Goal: Task Accomplishment & Management: Manage account settings

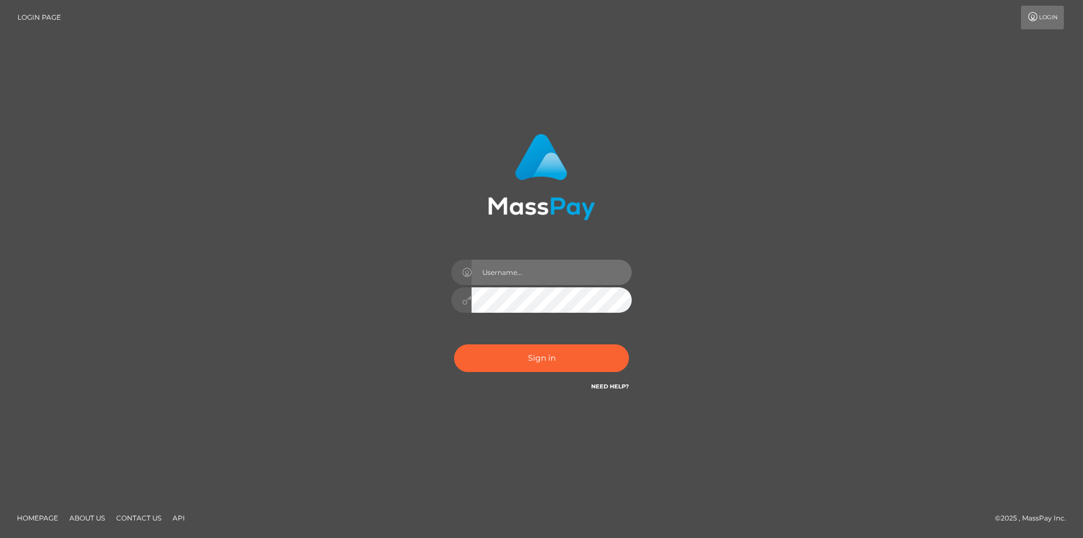
click at [526, 267] on input "text" at bounding box center [552, 271] width 160 height 25
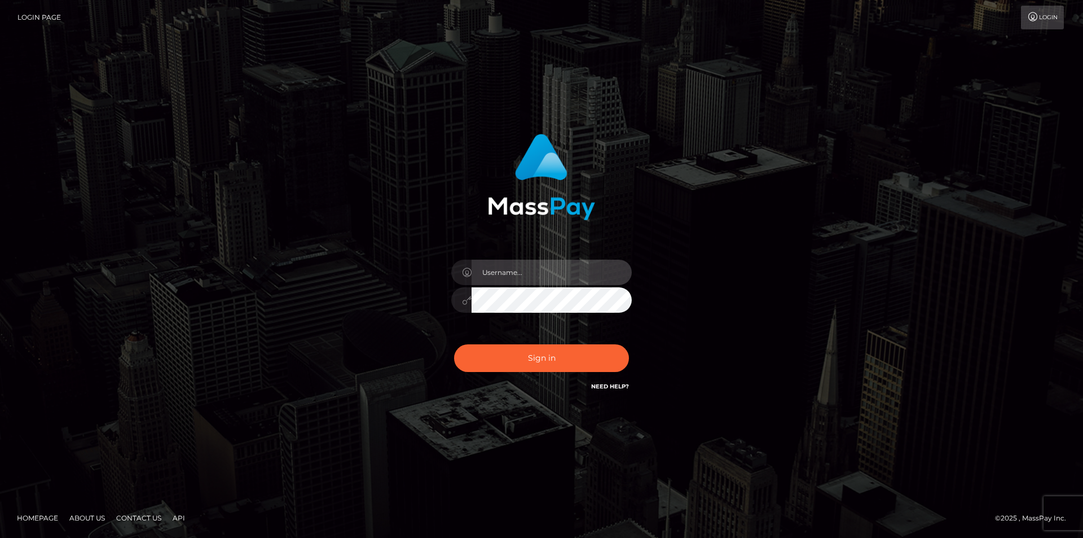
click at [526, 267] on input "text" at bounding box center [552, 271] width 160 height 25
click at [526, 271] on input "text" at bounding box center [552, 271] width 160 height 25
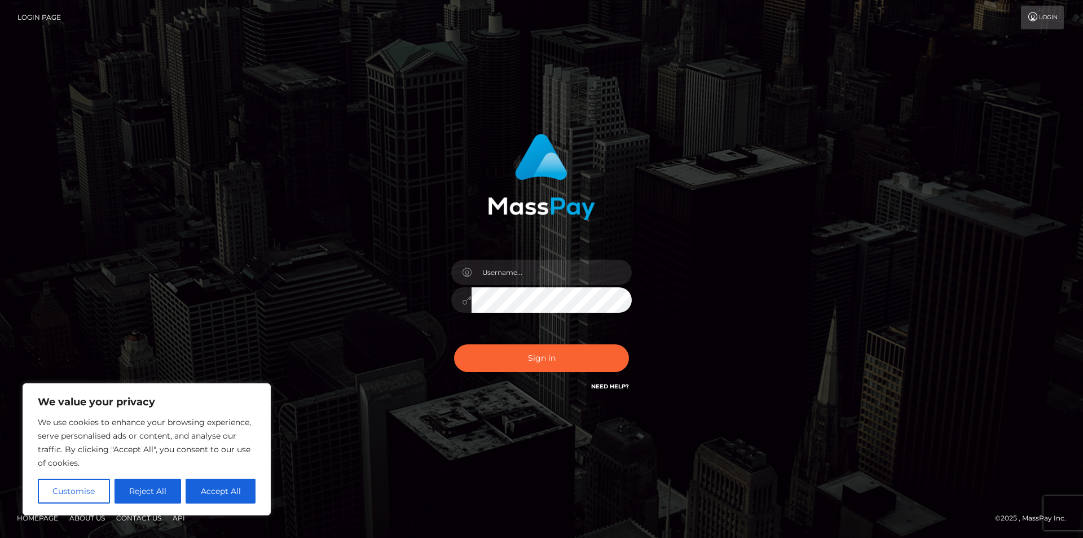
click at [161, 487] on button "Reject All" at bounding box center [148, 490] width 67 height 25
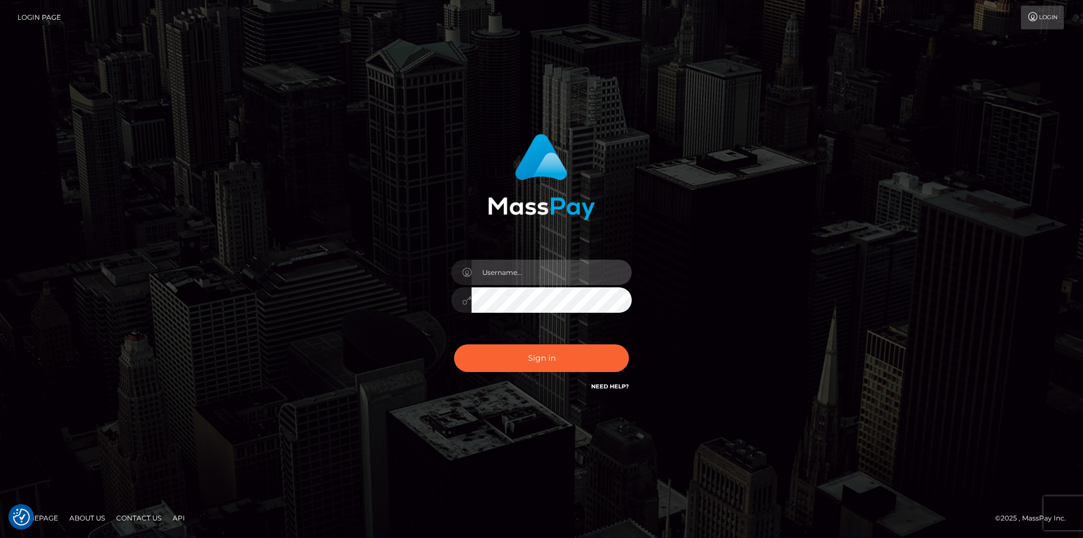
drag, startPoint x: 580, startPoint y: 262, endPoint x: 574, endPoint y: 270, distance: 10.4
click at [579, 265] on input "text" at bounding box center [552, 271] width 160 height 25
click at [573, 270] on input "text" at bounding box center [552, 271] width 160 height 25
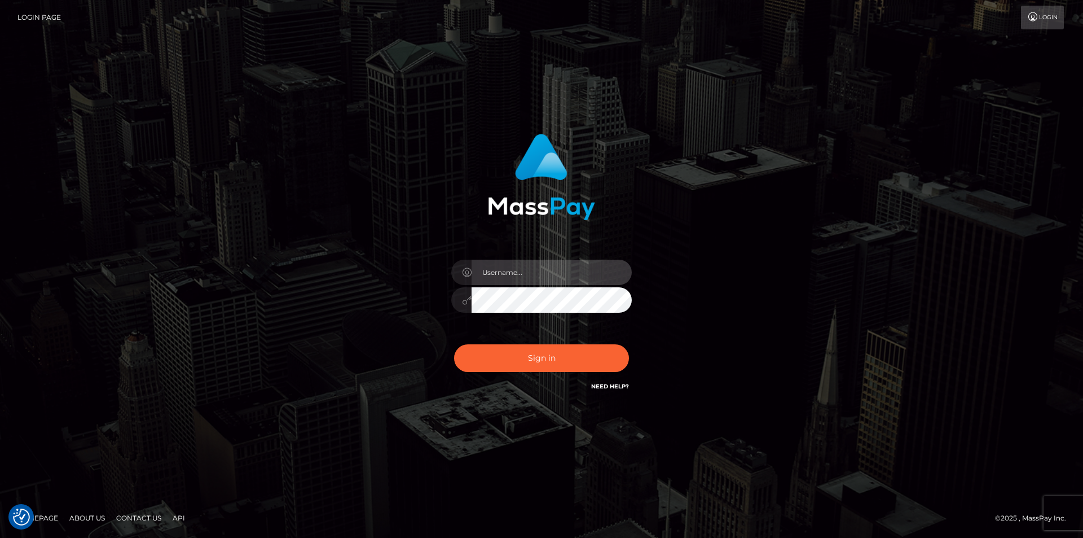
click at [573, 270] on input "text" at bounding box center [552, 271] width 160 height 25
type input "Cristina Maria"
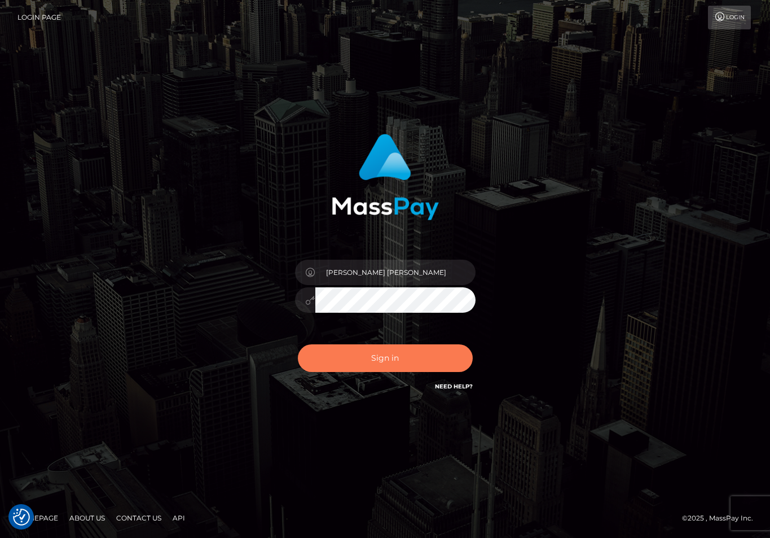
click at [371, 356] on button "Sign in" at bounding box center [385, 358] width 175 height 28
